Goal: Task Accomplishment & Management: Manage account settings

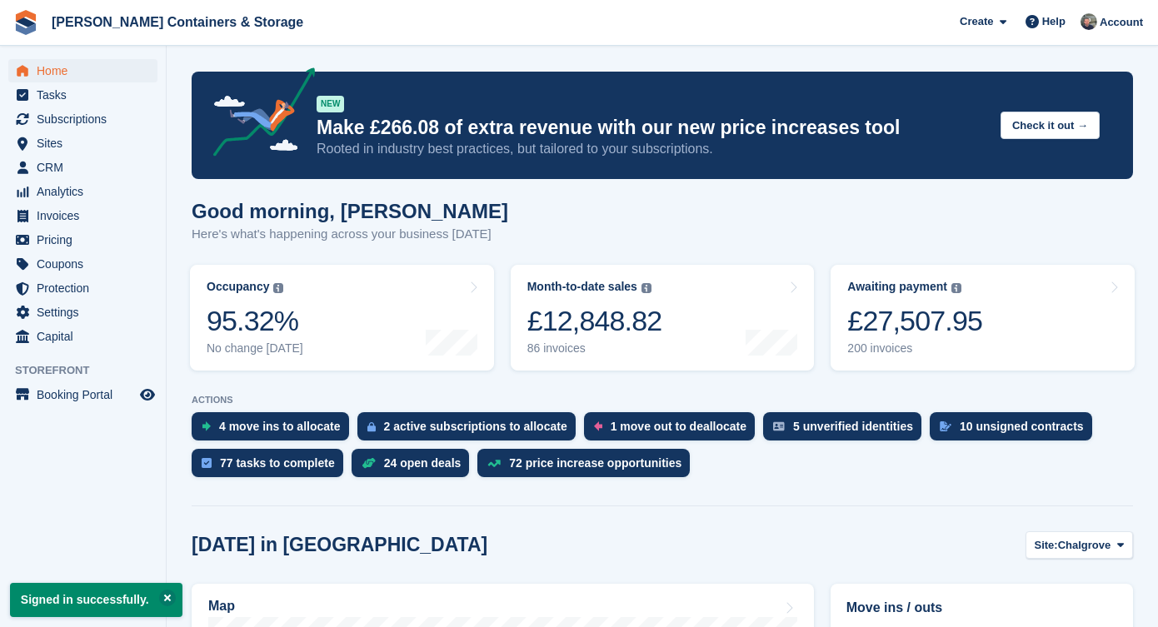
scroll to position [248, 0]
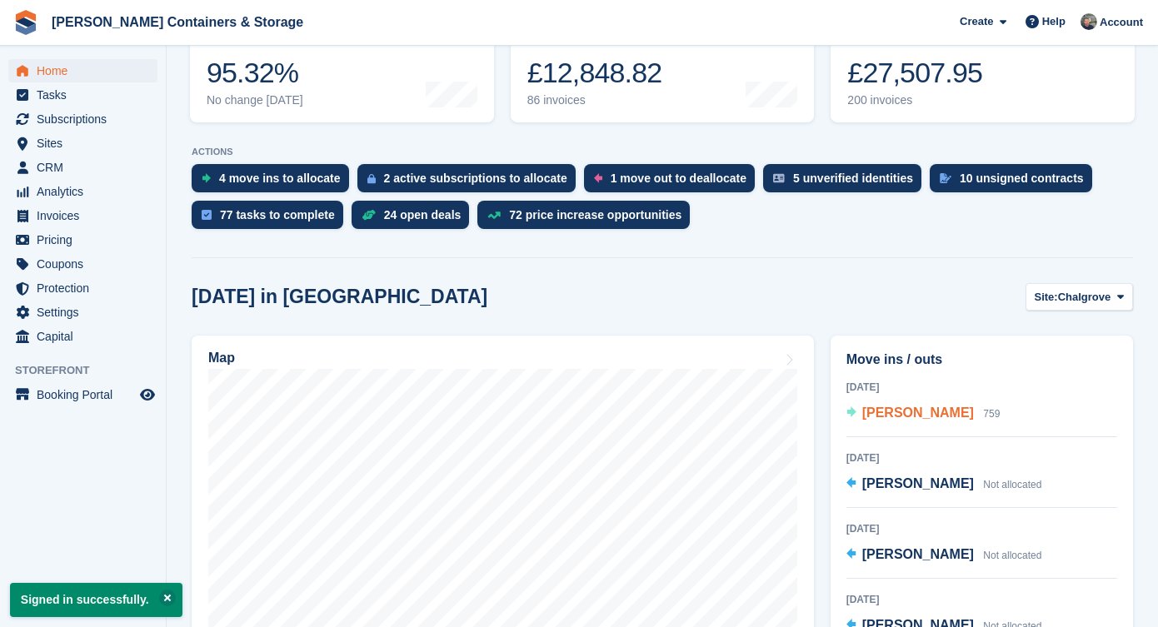
click at [947, 407] on span "[PERSON_NAME]" at bounding box center [918, 413] width 112 height 14
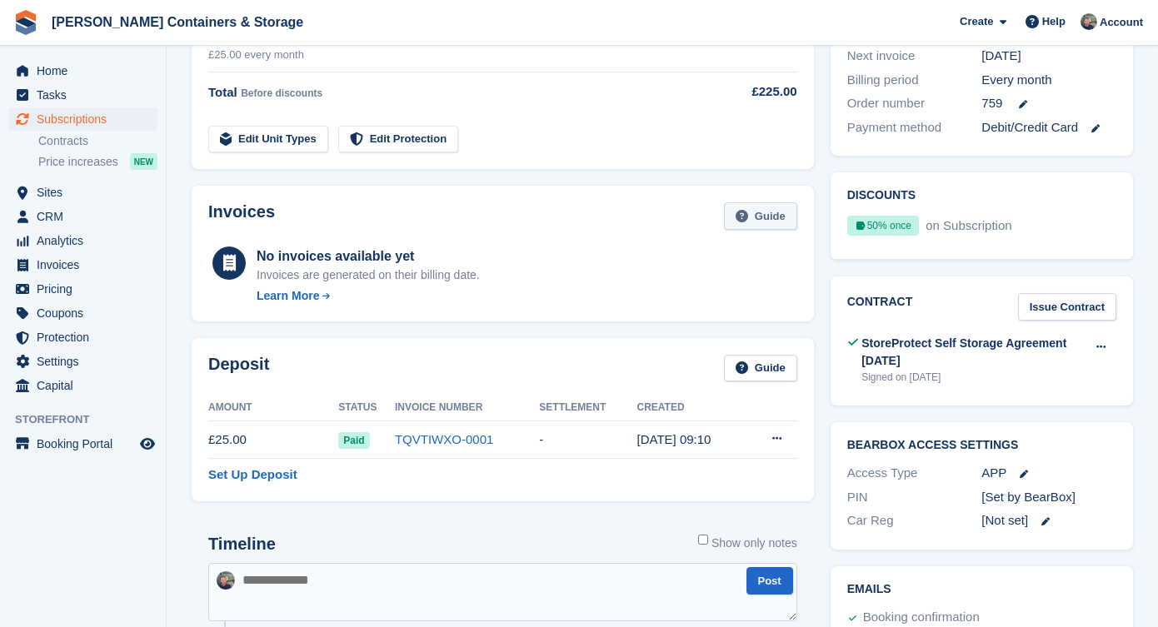
scroll to position [564, 0]
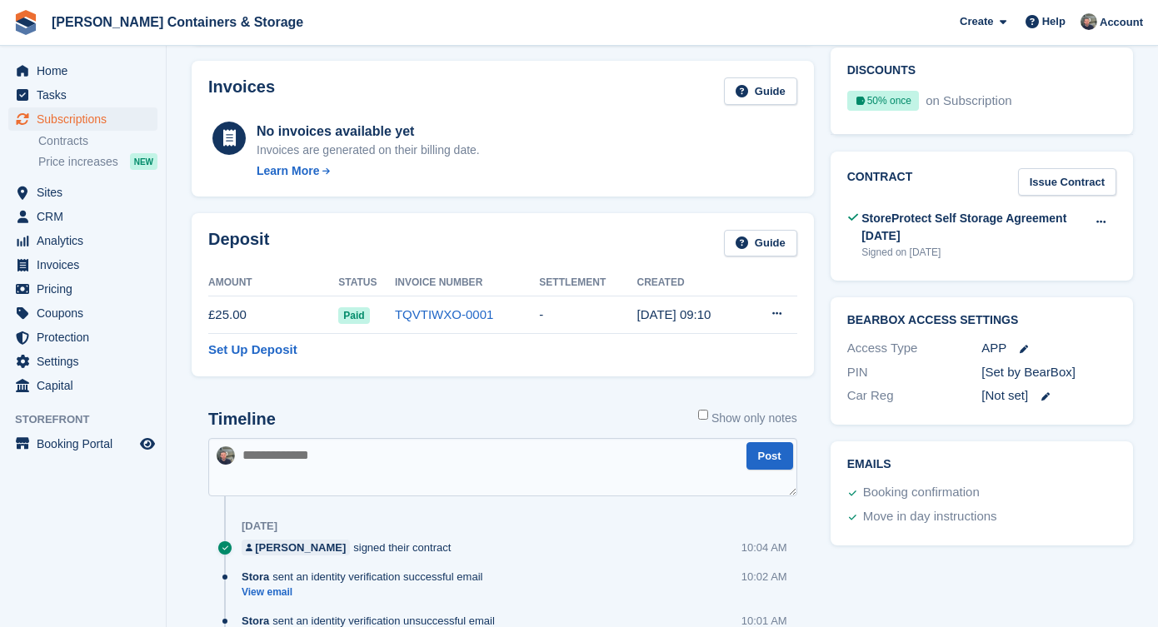
click at [97, 111] on span "Subscriptions" at bounding box center [87, 118] width 100 height 23
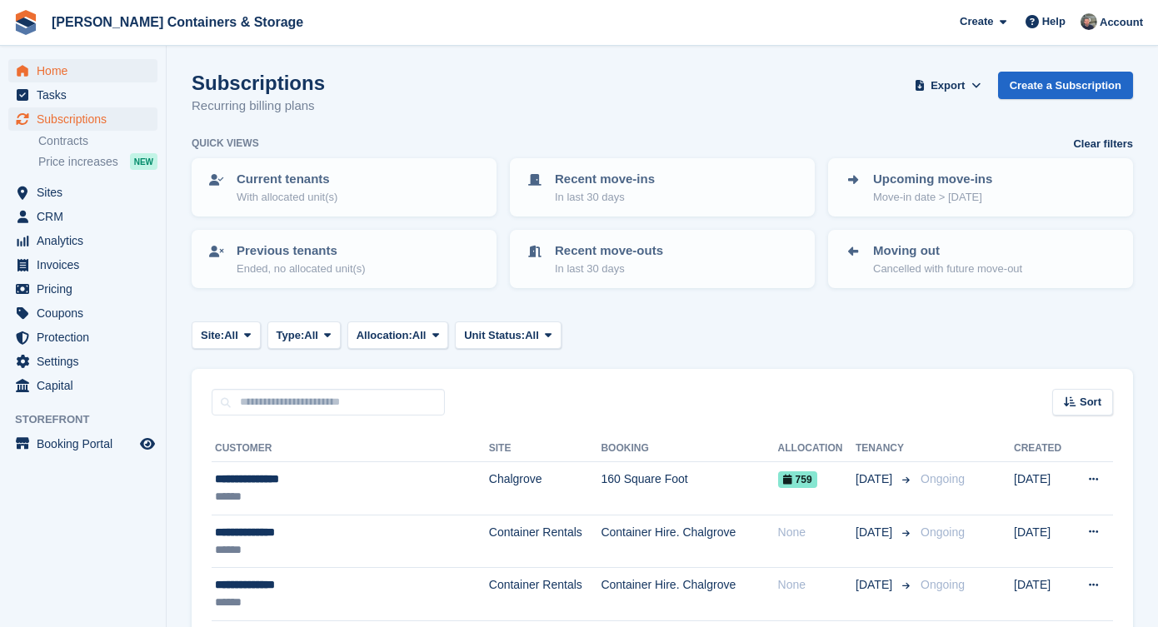
click at [116, 75] on span "Home" at bounding box center [87, 70] width 100 height 23
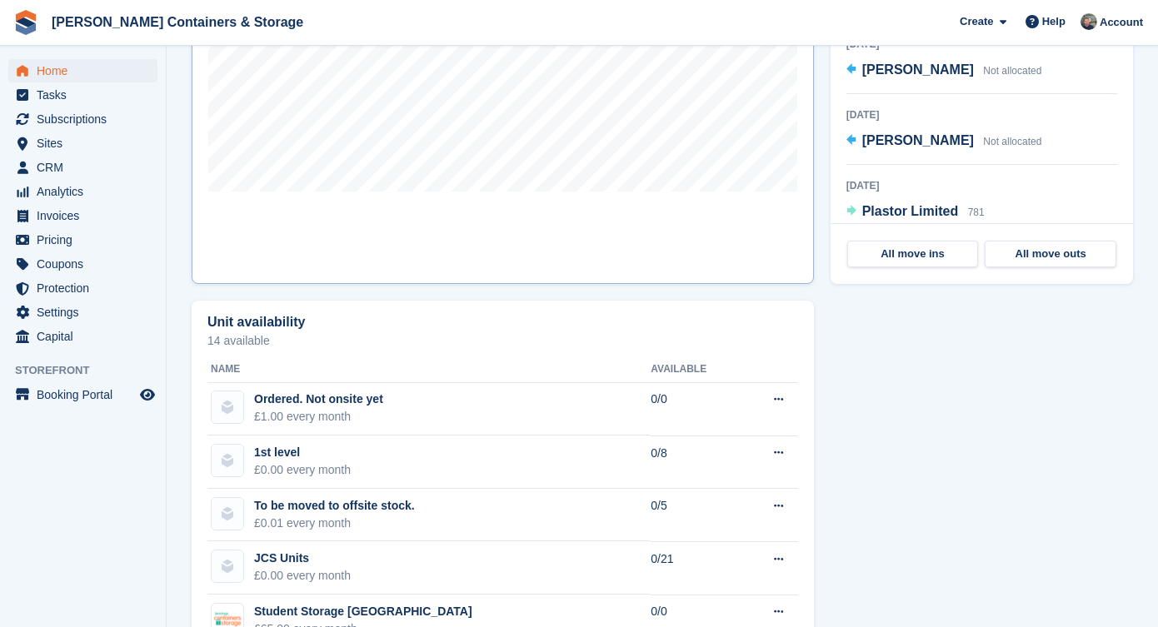
scroll to position [851, 0]
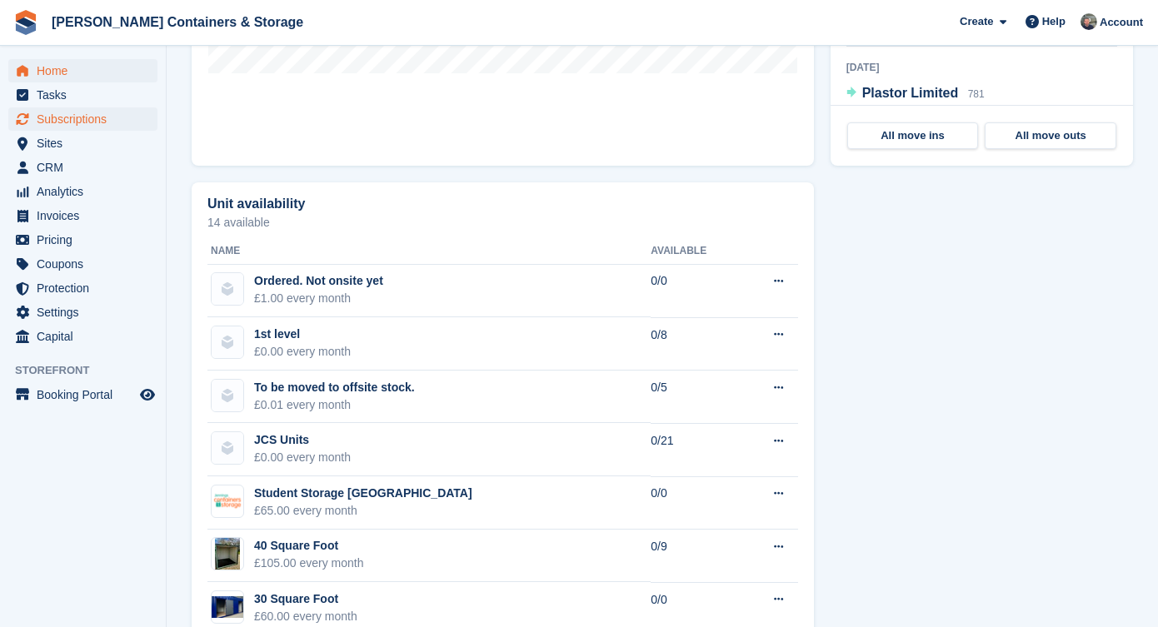
click at [60, 112] on span "Subscriptions" at bounding box center [87, 118] width 100 height 23
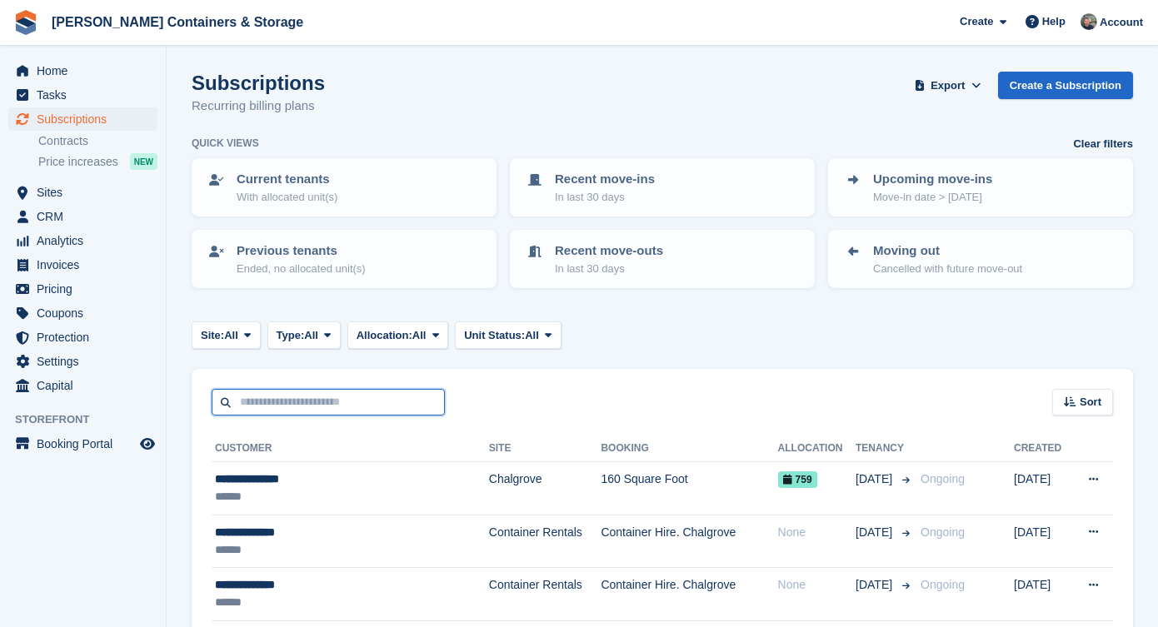
click at [309, 412] on input "text" at bounding box center [328, 402] width 233 height 27
type input "*****"
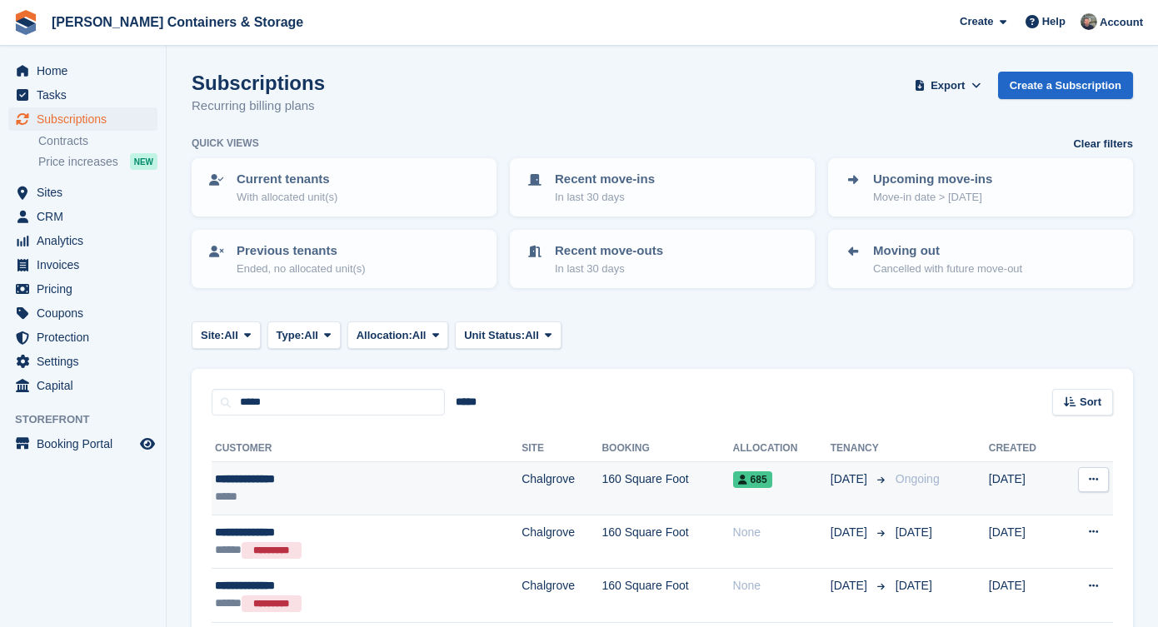
click at [521, 497] on td "Chalgrove" at bounding box center [561, 488] width 80 height 53
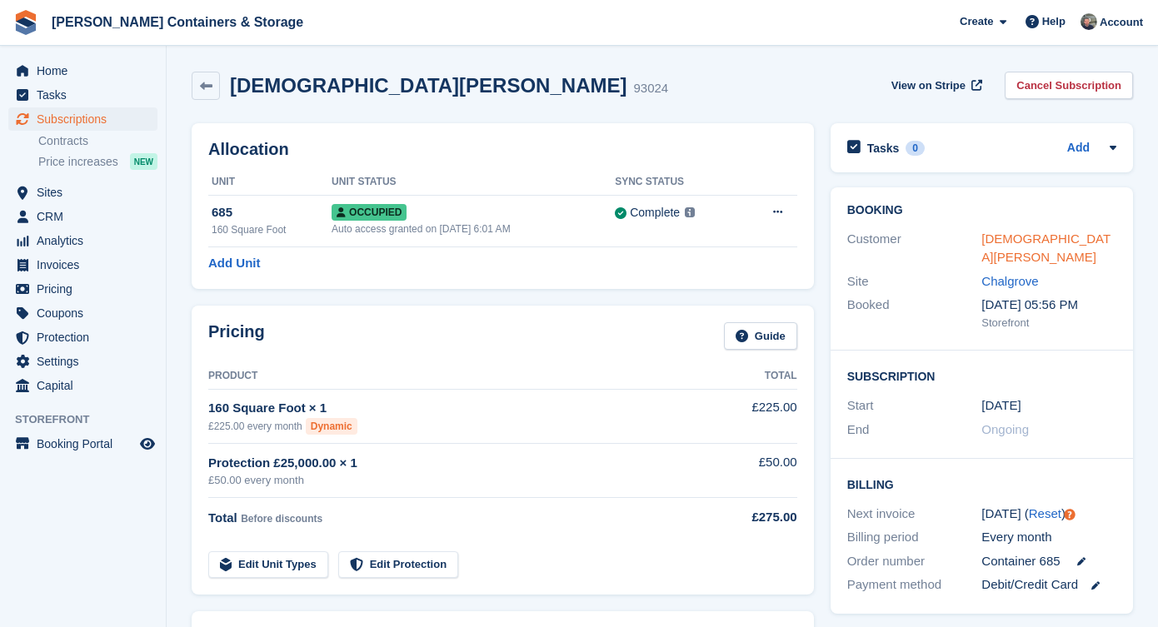
click at [1009, 235] on link "Muhammad Usman" at bounding box center [1045, 248] width 129 height 33
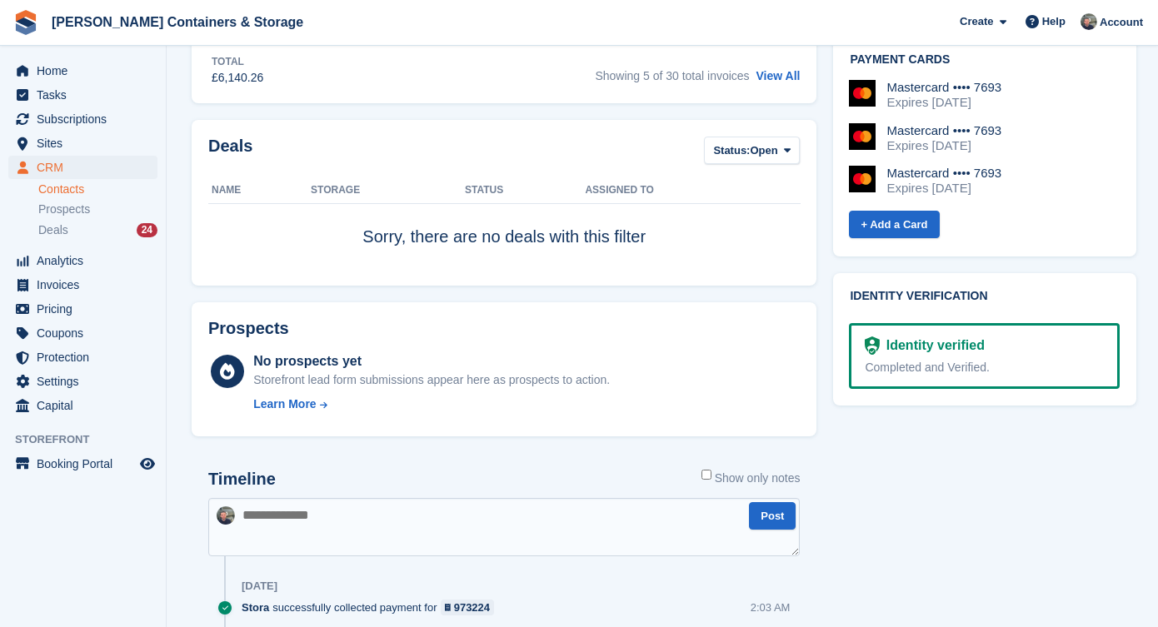
scroll to position [244, 0]
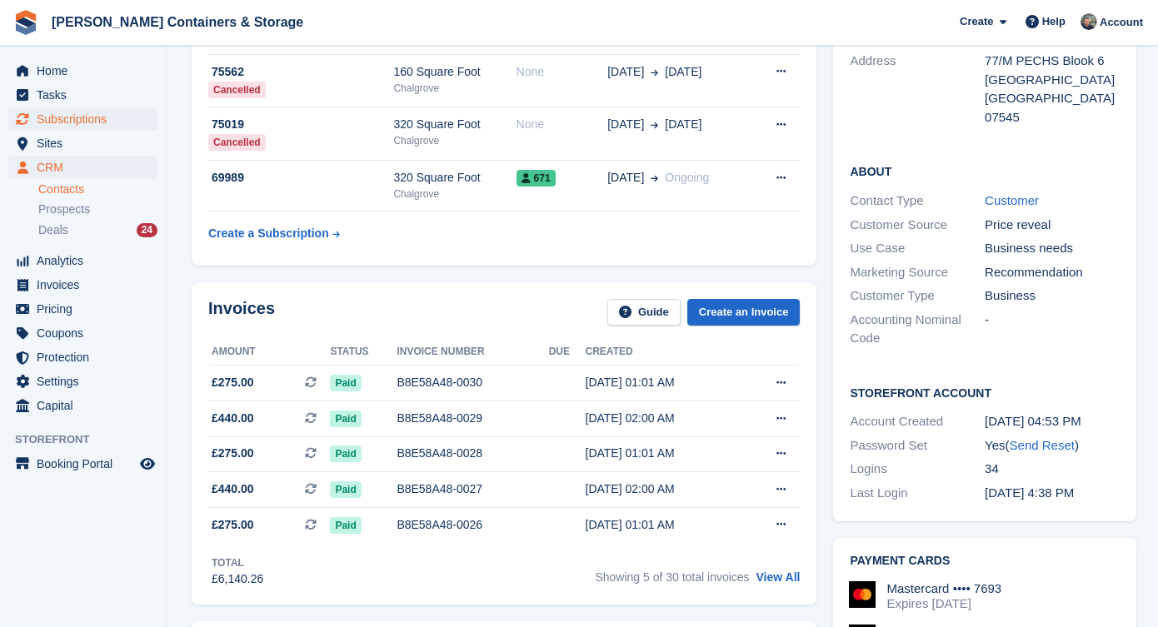
click at [59, 110] on span "Subscriptions" at bounding box center [87, 118] width 100 height 23
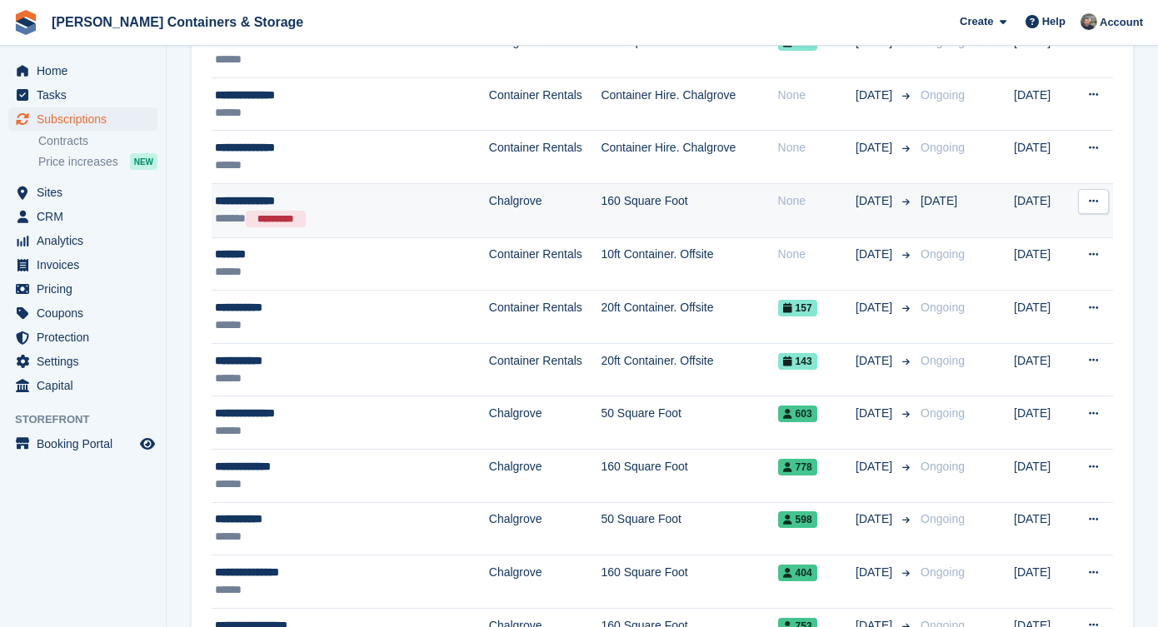
scroll to position [448, 0]
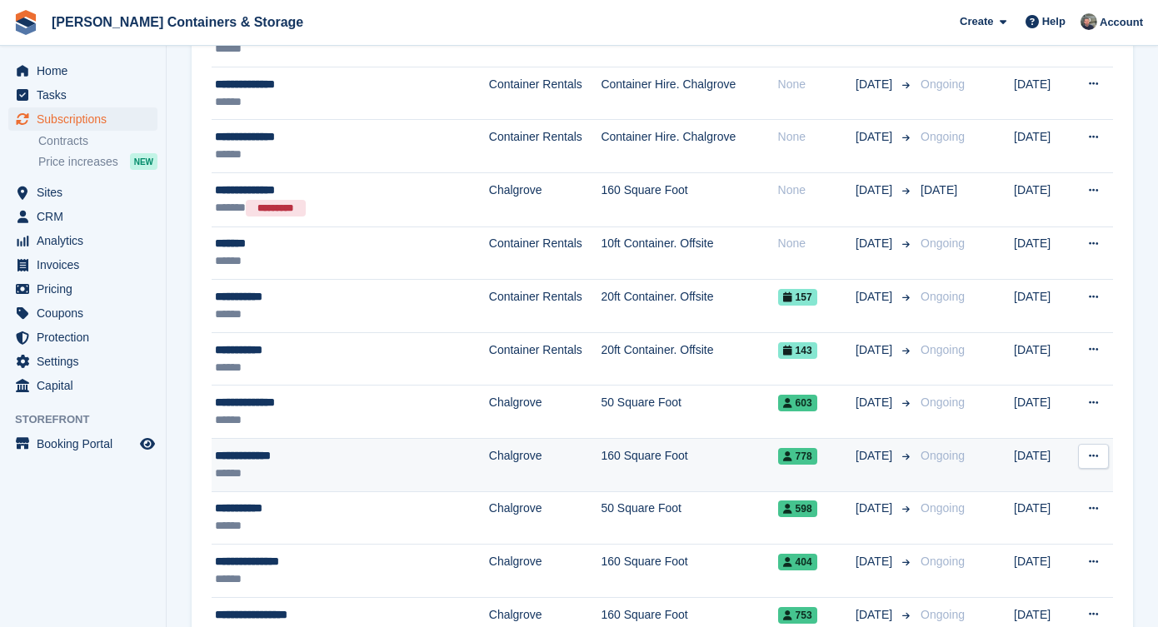
click at [601, 449] on td "160 Square Foot" at bounding box center [689, 464] width 177 height 53
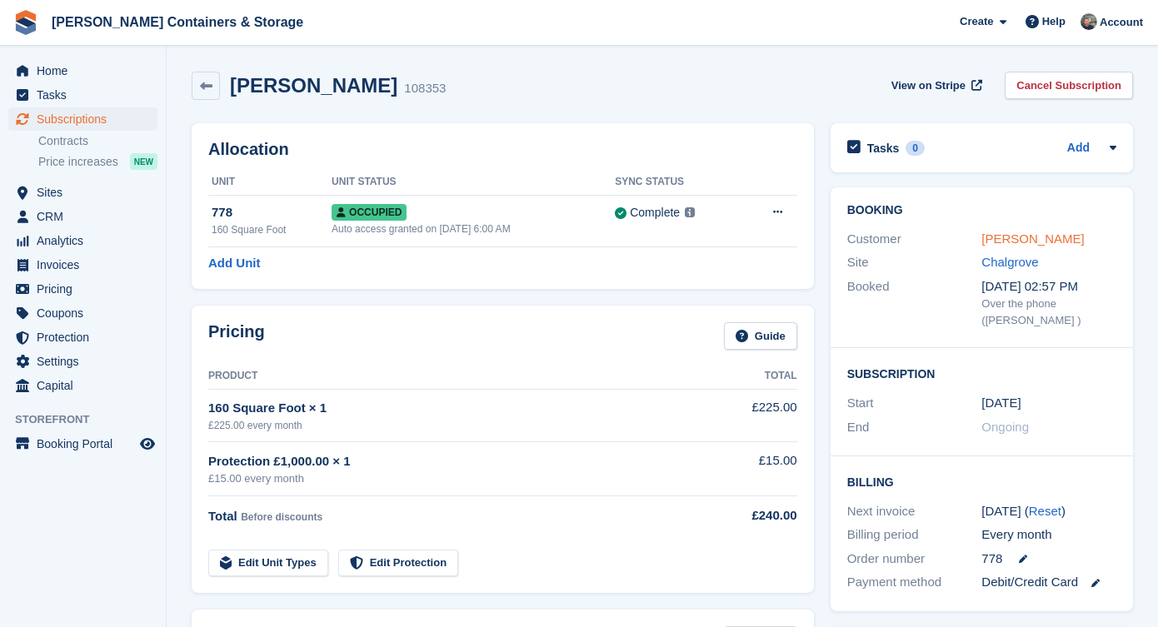
click at [1005, 232] on link "Muhammad Khan" at bounding box center [1032, 239] width 102 height 14
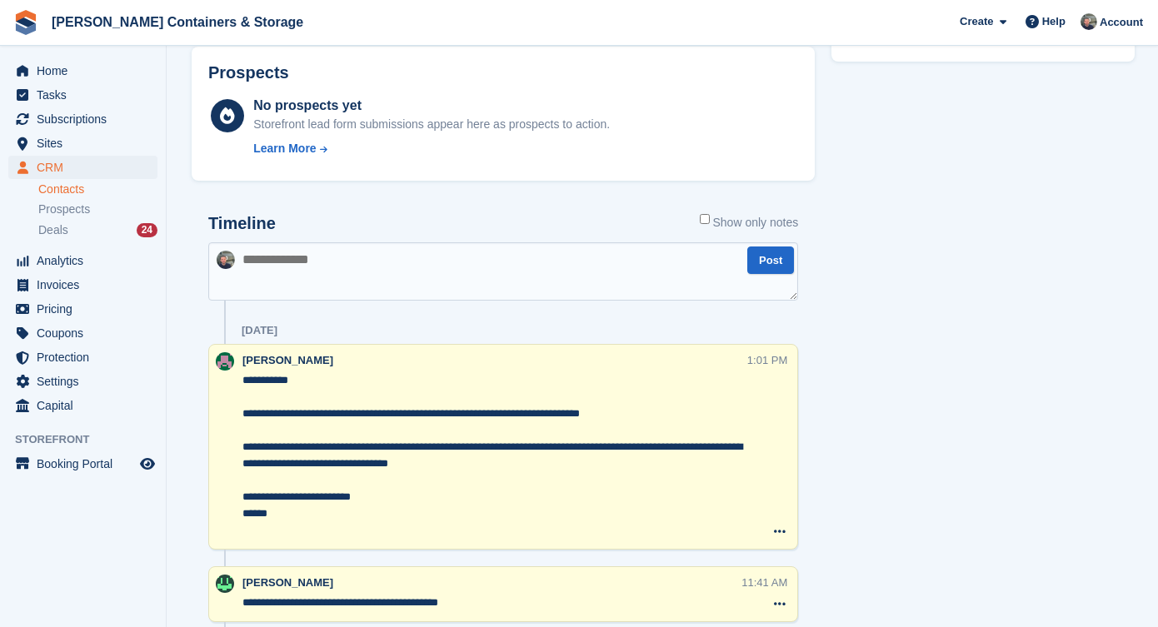
scroll to position [1046, 0]
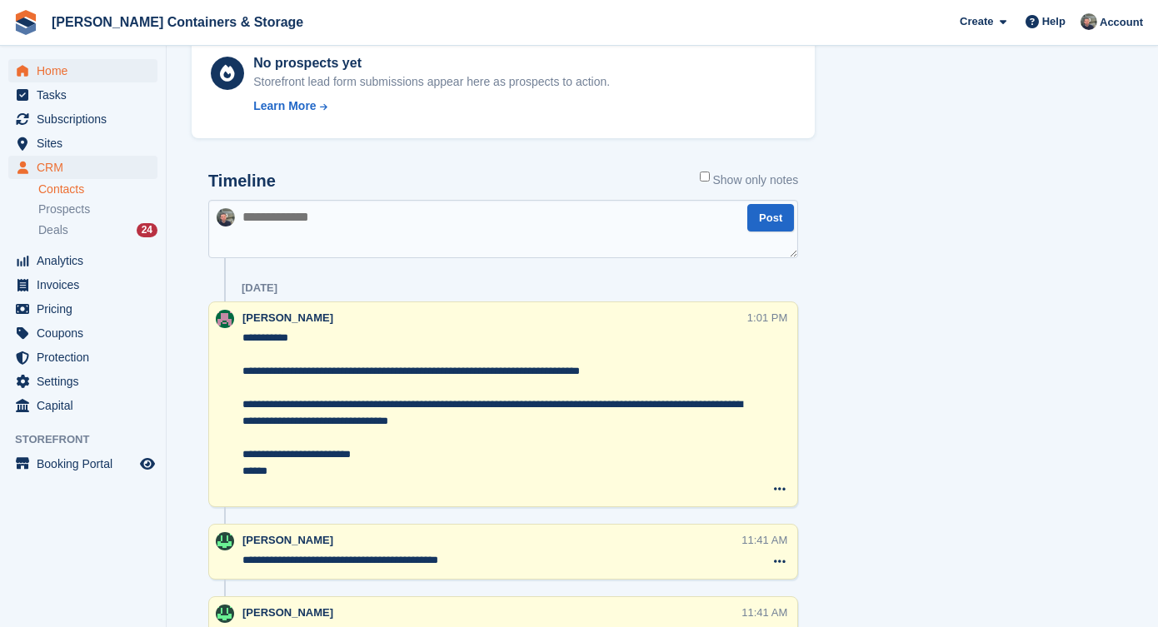
click at [86, 79] on span "Home" at bounding box center [87, 70] width 100 height 23
